Goal: Task Accomplishment & Management: Complete application form

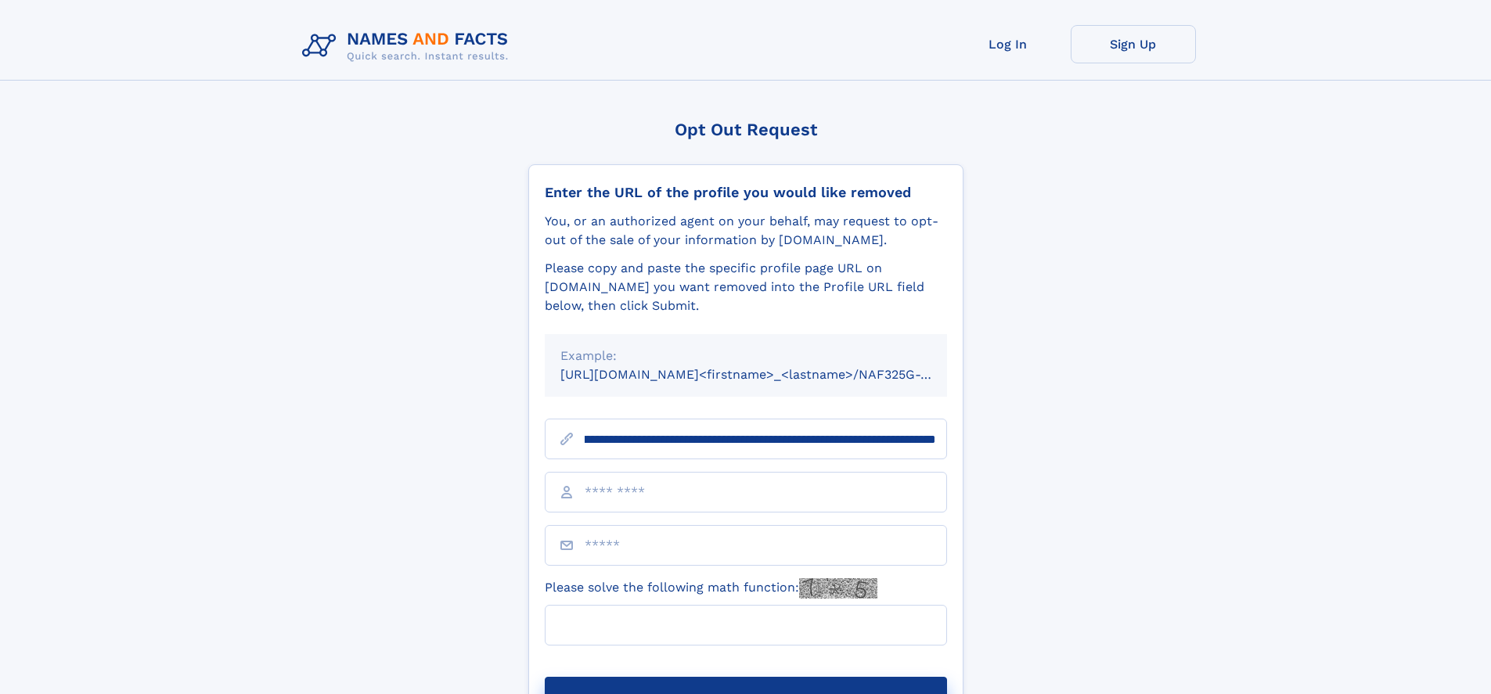
scroll to position [0, 200]
type input "**********"
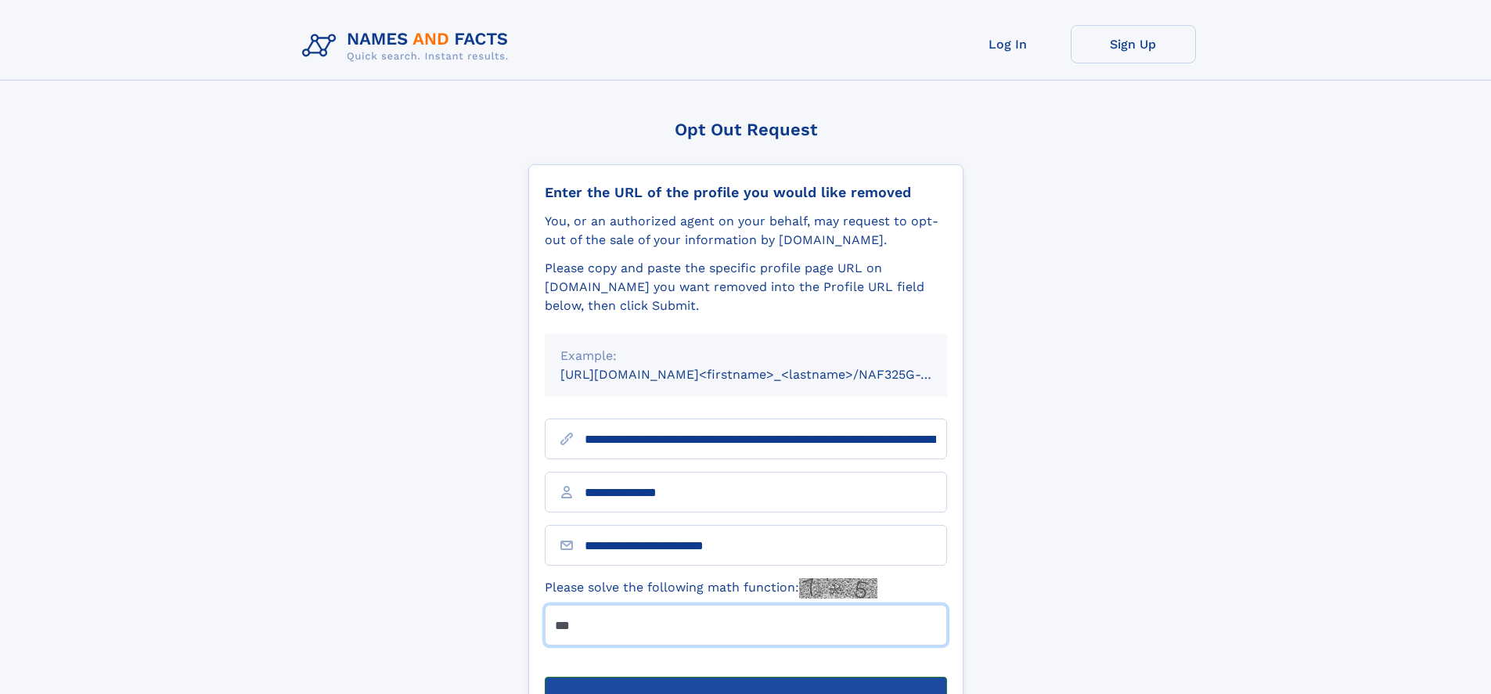
type input "***"
click at [745, 677] on button "Submit Opt Out Request" at bounding box center [746, 702] width 402 height 50
